Goal: Transaction & Acquisition: Purchase product/service

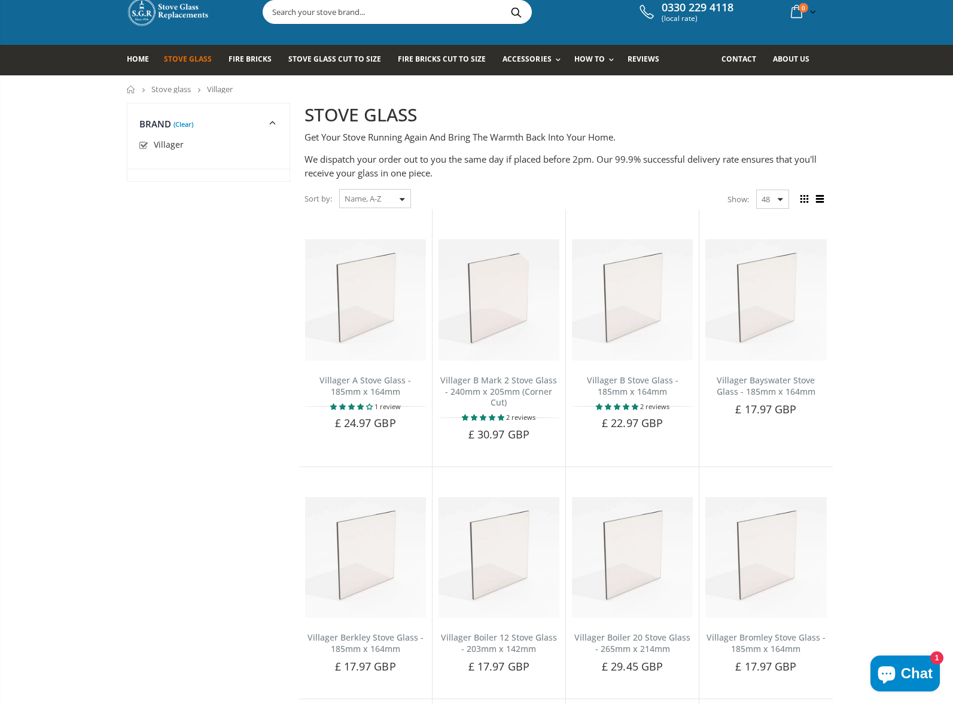
scroll to position [33, 0]
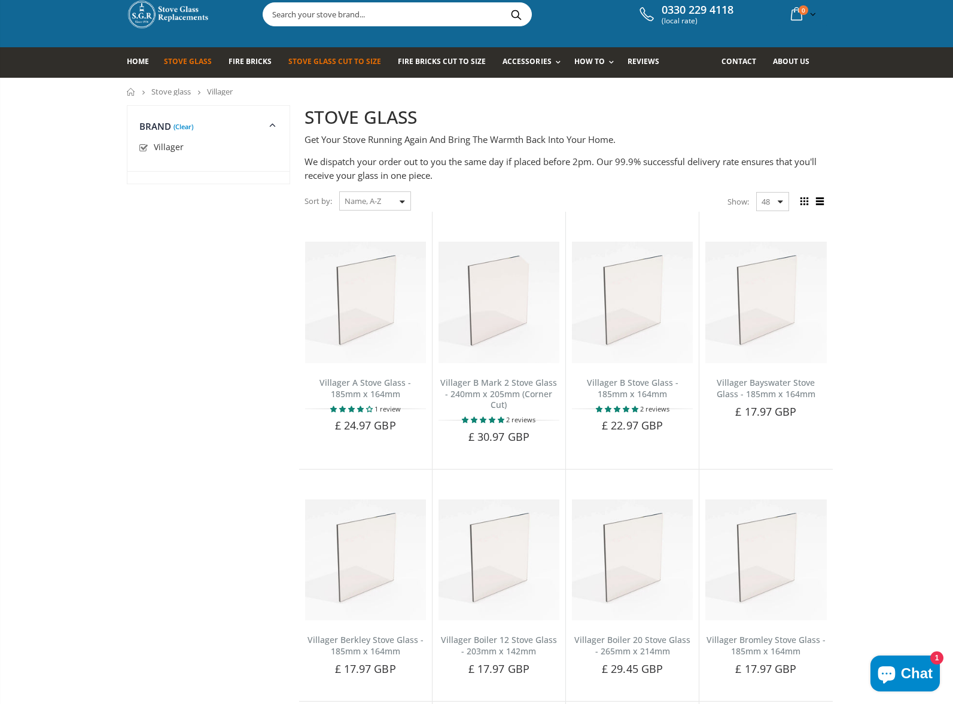
click at [345, 63] on span "Stove Glass Cut To Size" at bounding box center [334, 61] width 93 height 10
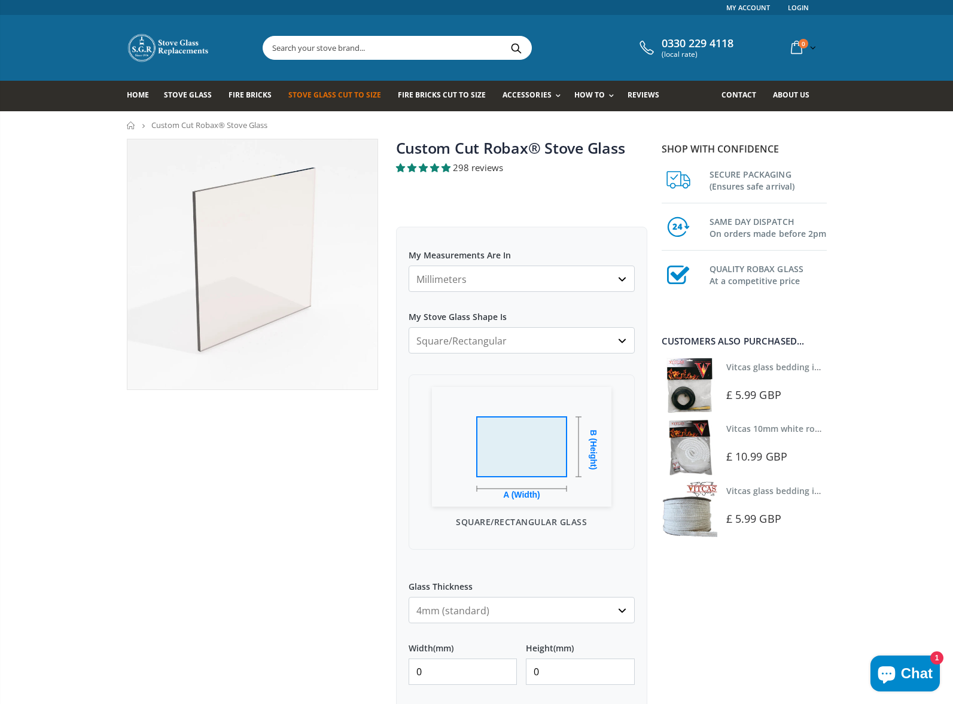
click at [628, 281] on select "Millimeters Centimeters Inches" at bounding box center [522, 279] width 226 height 26
click at [409, 266] on select "Millimeters Centimeters Inches" at bounding box center [522, 279] width 226 height 26
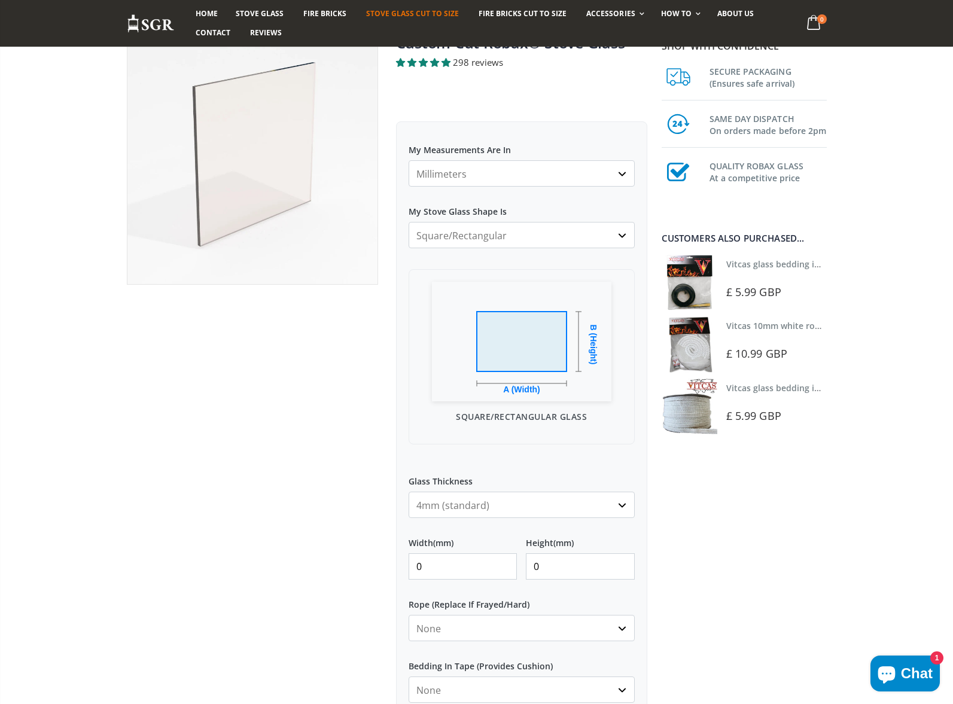
click at [494, 504] on select "4mm (standard) 5mm (gas fires with baffled flue) 3mm (For Use In Stoves With Th…" at bounding box center [522, 505] width 226 height 26
click at [409, 492] on select "4mm (standard) 5mm (gas fires with baffled flue) 3mm (For Use In Stoves With Th…" at bounding box center [522, 505] width 226 height 26
click at [432, 571] on input "0" at bounding box center [463, 566] width 109 height 26
drag, startPoint x: 441, startPoint y: 566, endPoint x: 406, endPoint y: 569, distance: 35.4
click at [406, 569] on div "My Measurements Are In Millimeters Centimeters Inches For inches, please enter …" at bounding box center [521, 485] width 251 height 729
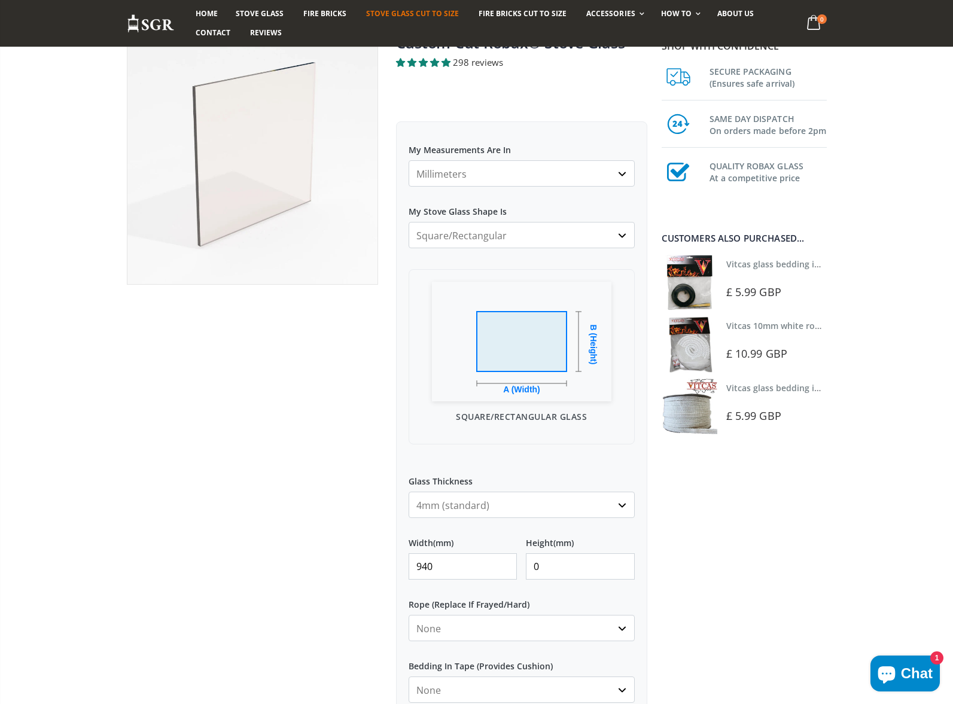
type input "940"
click at [552, 565] on input "0" at bounding box center [580, 566] width 109 height 26
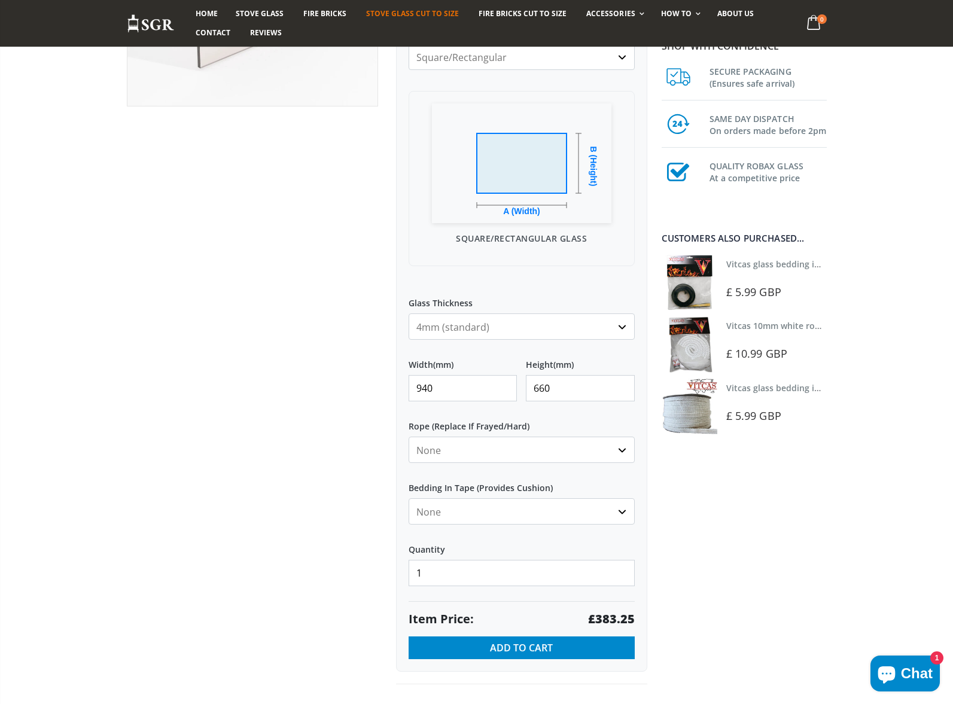
scroll to position [286, 0]
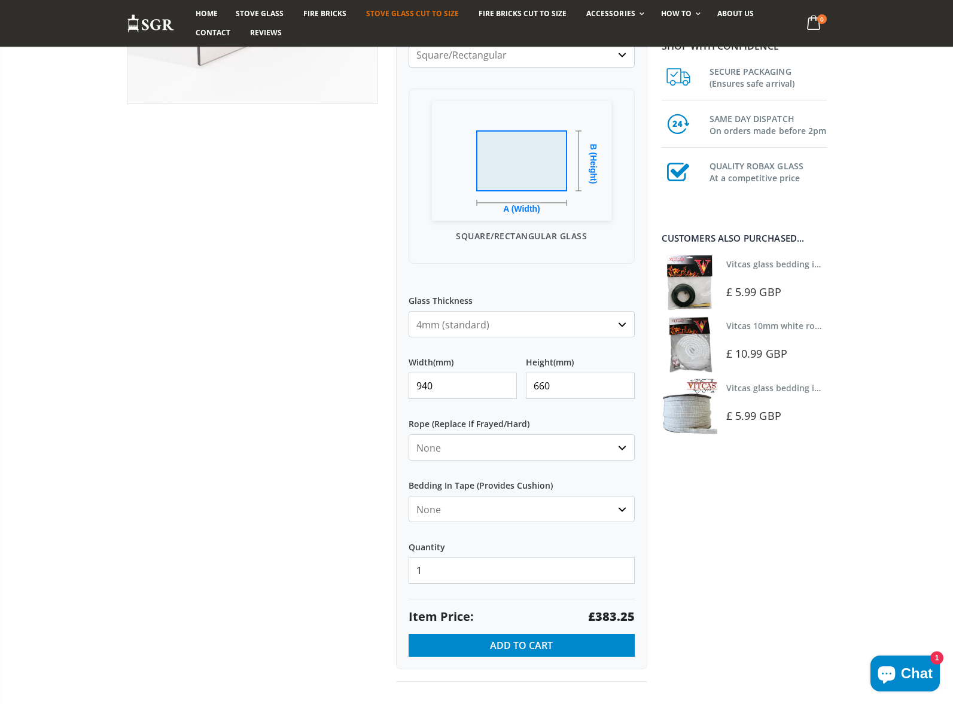
type input "660"
click at [508, 325] on select "4mm (standard) 5mm (gas fires with baffled flue) 3mm (For Use In Stoves With Th…" at bounding box center [522, 324] width 226 height 26
click at [409, 311] on select "4mm (standard) 5mm (gas fires with baffled flue) 3mm (For Use In Stoves With Th…" at bounding box center [522, 324] width 226 height 26
click at [507, 324] on select "4mm (standard) 5mm (gas fires with baffled flue) 3mm (For Use In Stoves With Th…" at bounding box center [522, 324] width 226 height 26
click at [409, 311] on select "4mm (standard) 5mm (gas fires with baffled flue) 3mm (For Use In Stoves With Th…" at bounding box center [522, 324] width 226 height 26
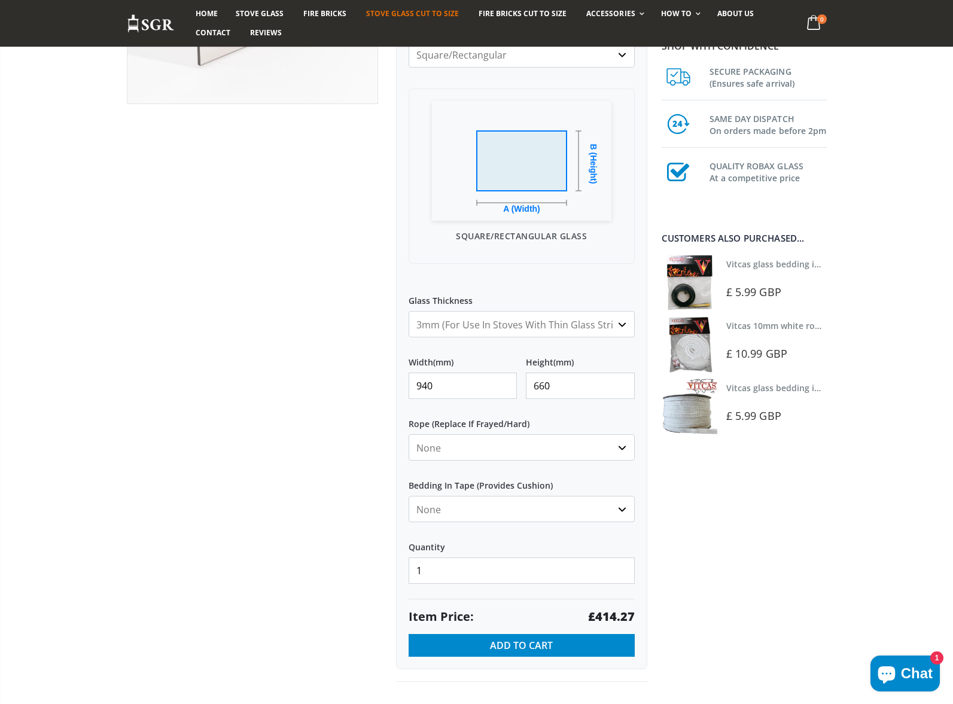
click at [530, 327] on select "4mm (standard) 5mm (gas fires with baffled flue) 3mm (For Use In Stoves With Th…" at bounding box center [522, 324] width 226 height 26
select select "4mm"
click at [409, 311] on select "4mm (standard) 5mm (gas fires with baffled flue) 3mm (For Use In Stoves With Th…" at bounding box center [522, 324] width 226 height 26
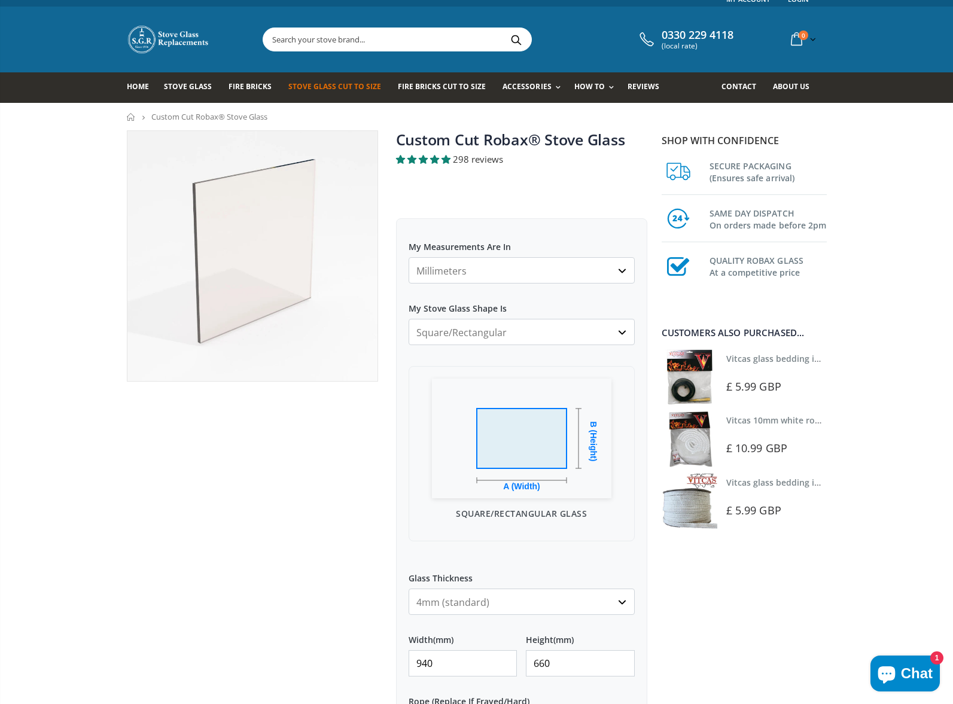
scroll to position [0, 0]
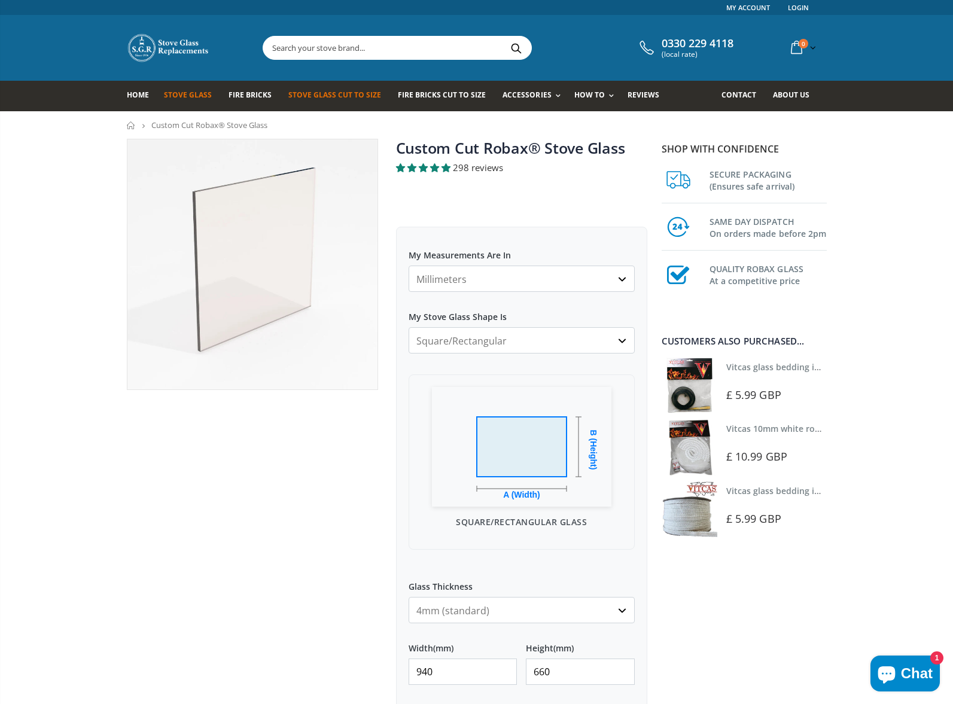
click at [178, 93] on span "Stove Glass" at bounding box center [188, 95] width 48 height 10
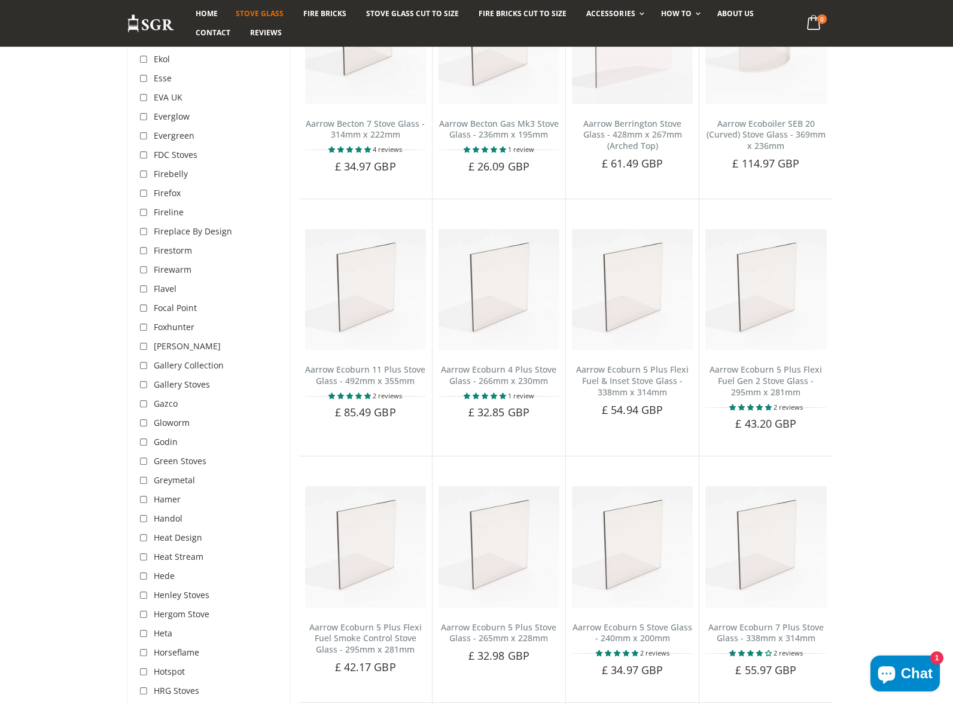
scroll to position [1561, 0]
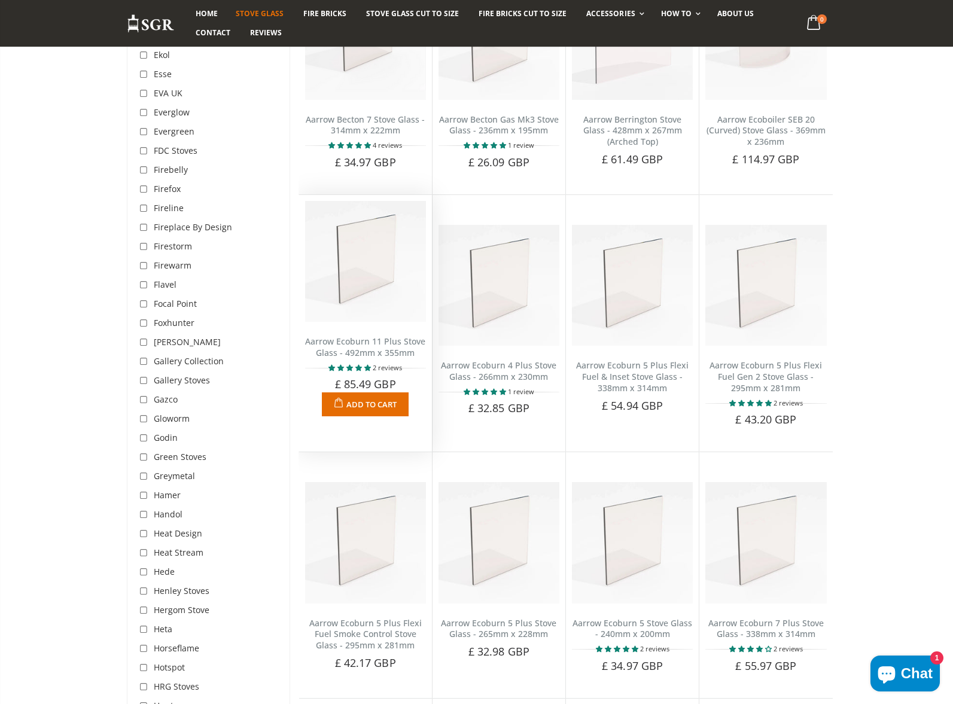
click at [360, 291] on img at bounding box center [365, 261] width 121 height 121
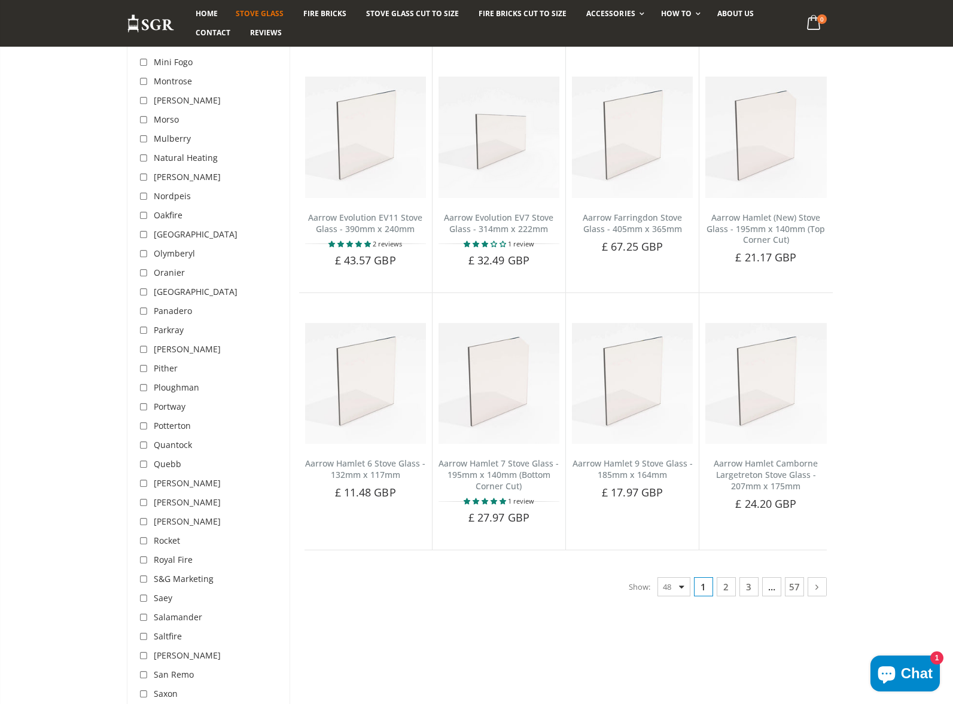
scroll to position [2775, 0]
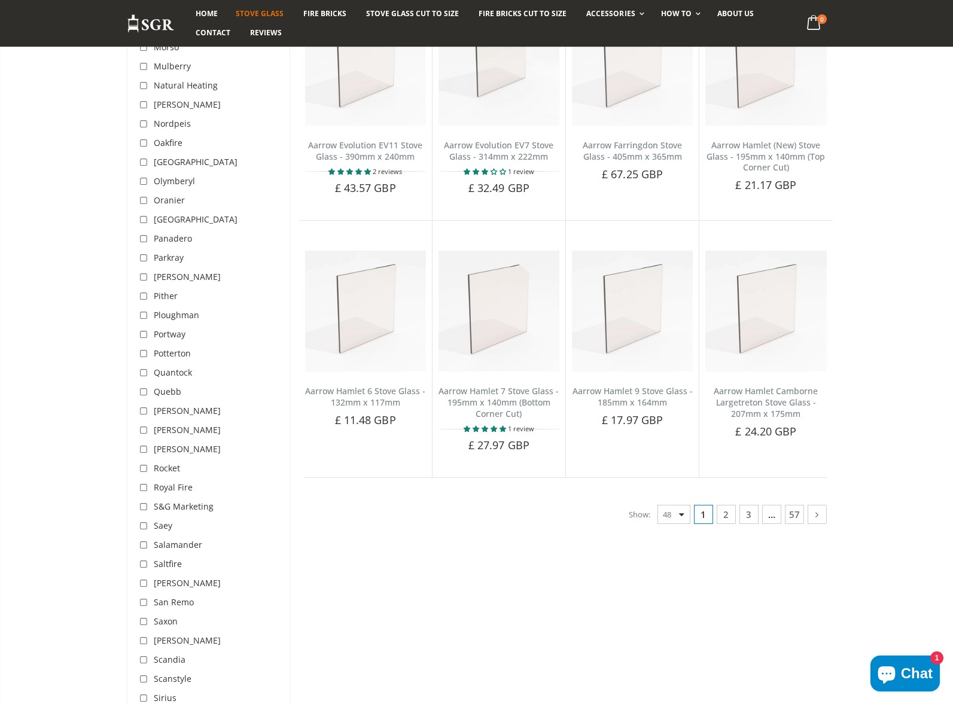
click at [681, 517] on div "Show: 48 24 36 All" at bounding box center [660, 514] width 62 height 19
click at [683, 519] on div "Show: 48 24 36 All" at bounding box center [660, 514] width 62 height 19
click at [684, 515] on div "Show: 48 24 36 All" at bounding box center [660, 514] width 62 height 19
click at [670, 516] on select "48 24 36 All" at bounding box center [673, 514] width 33 height 19
select select "all"
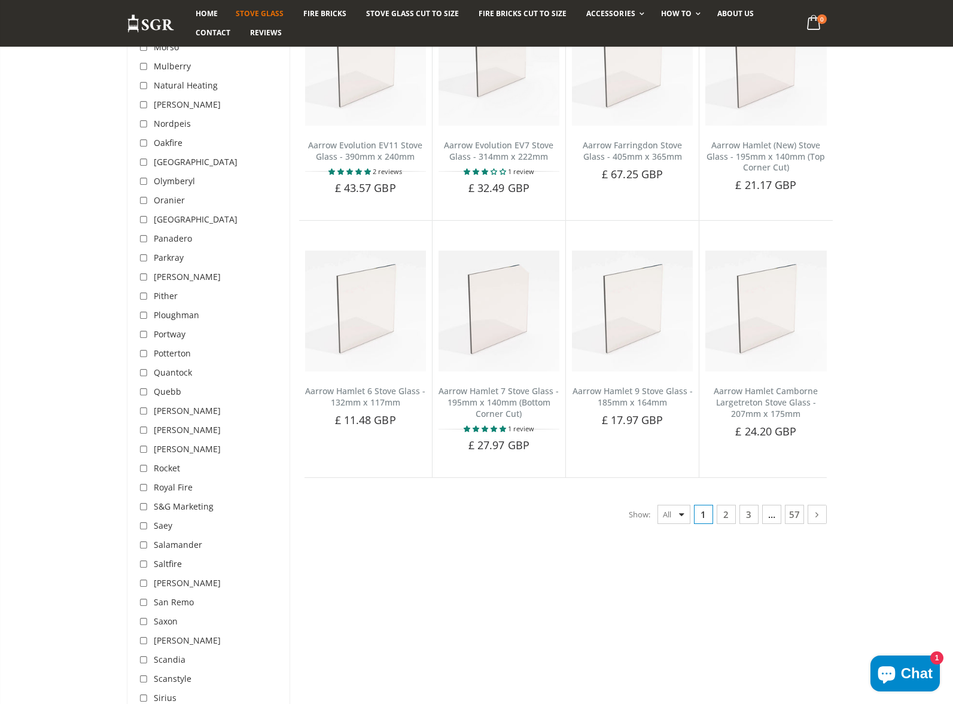
click at [657, 505] on select "48 24 36 All" at bounding box center [673, 514] width 33 height 19
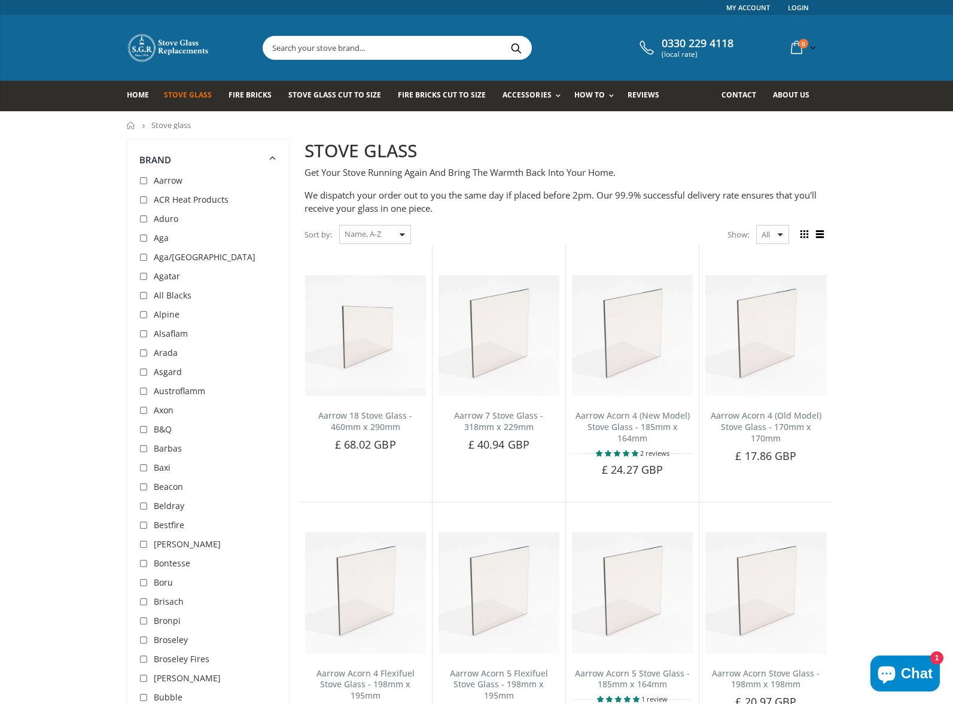
click at [406, 236] on div "Sort by: Featured Best Selling Name, A-Z Name, Z-A Price, low to high Price, hi…" at bounding box center [357, 234] width 106 height 21
click at [404, 239] on div "Sort by: Featured Best Selling Name, A-Z Name, Z-A Price, low to high Price, hi…" at bounding box center [357, 234] width 106 height 21
click at [410, 237] on select "Featured Best Selling Name, A-Z Name, Z-A Price, low to high Price, high to low…" at bounding box center [375, 234] width 72 height 19
select select "price-descending"
click at [339, 225] on select "Featured Best Selling Name, A-Z Name, Z-A Price, low to high Price, high to low…" at bounding box center [375, 234] width 72 height 19
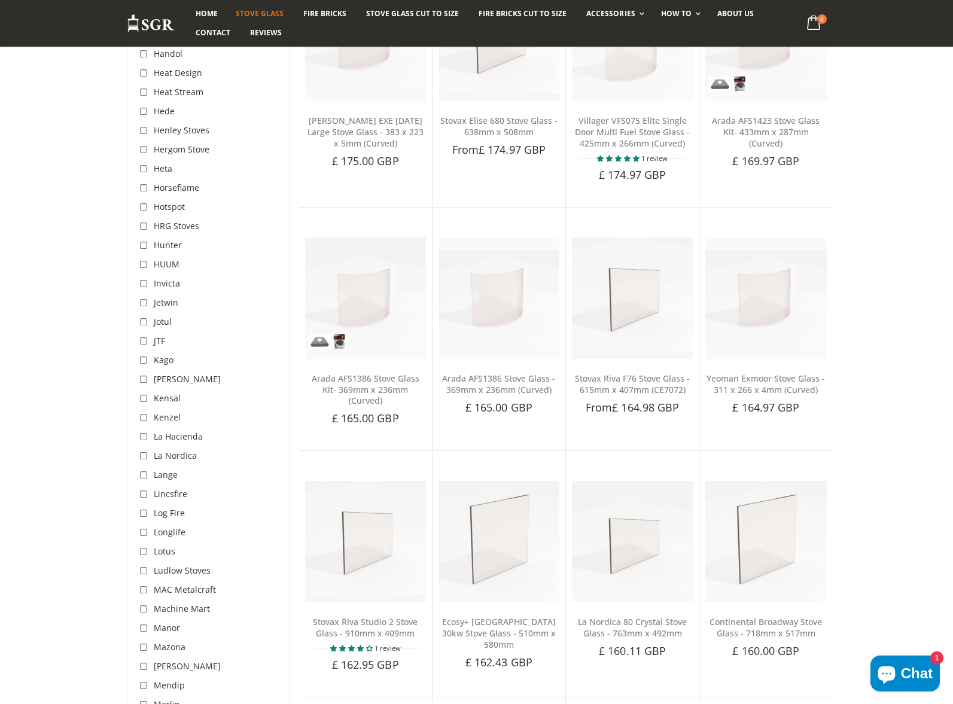
scroll to position [1947, 0]
